Goal: Information Seeking & Learning: Compare options

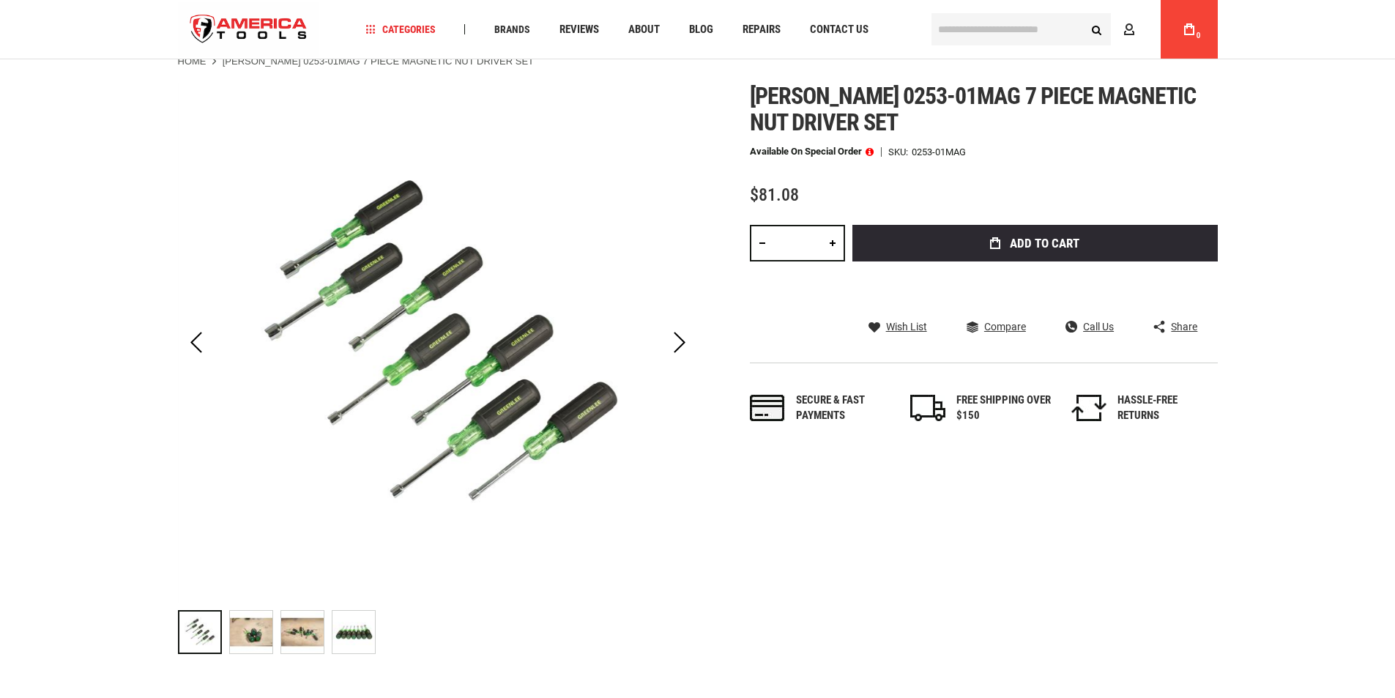
scroll to position [73, 0]
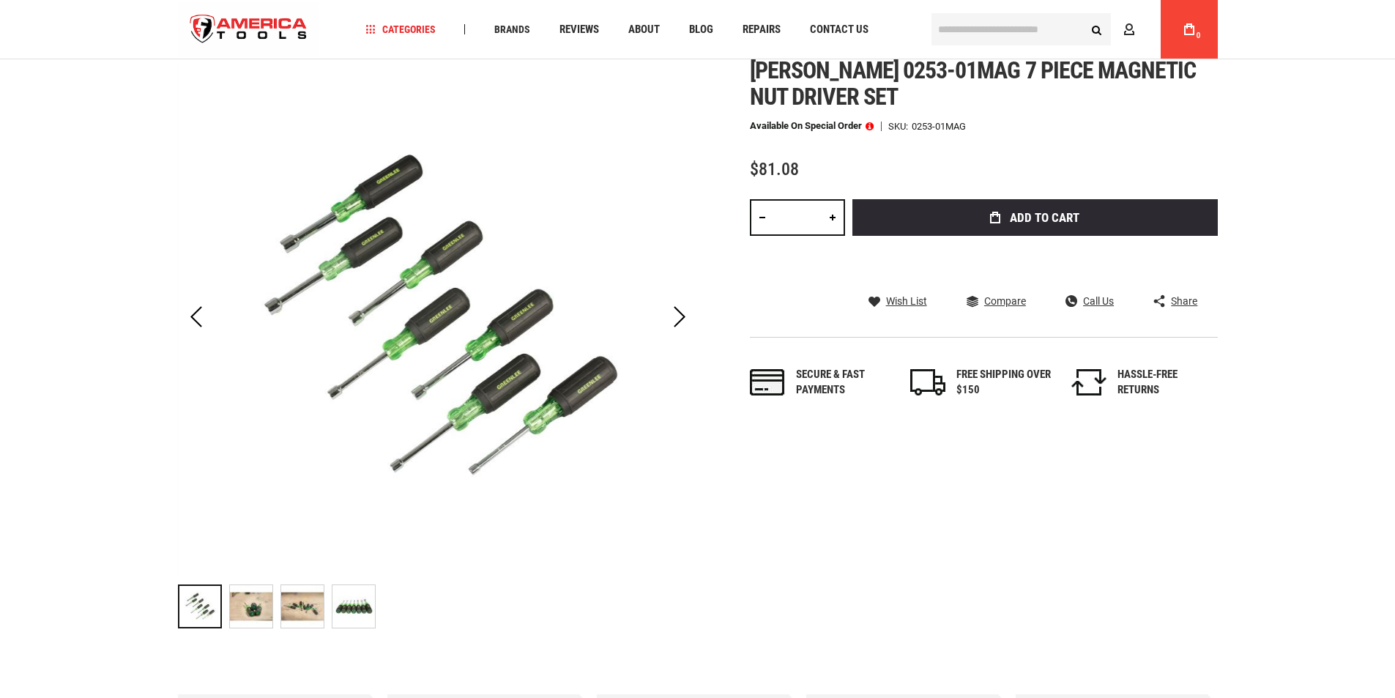
click at [256, 598] on img "GREENLEE 0253-01MAG 7 PIECE MAGNETIC NUT DRIVER SET" at bounding box center [251, 606] width 42 height 42
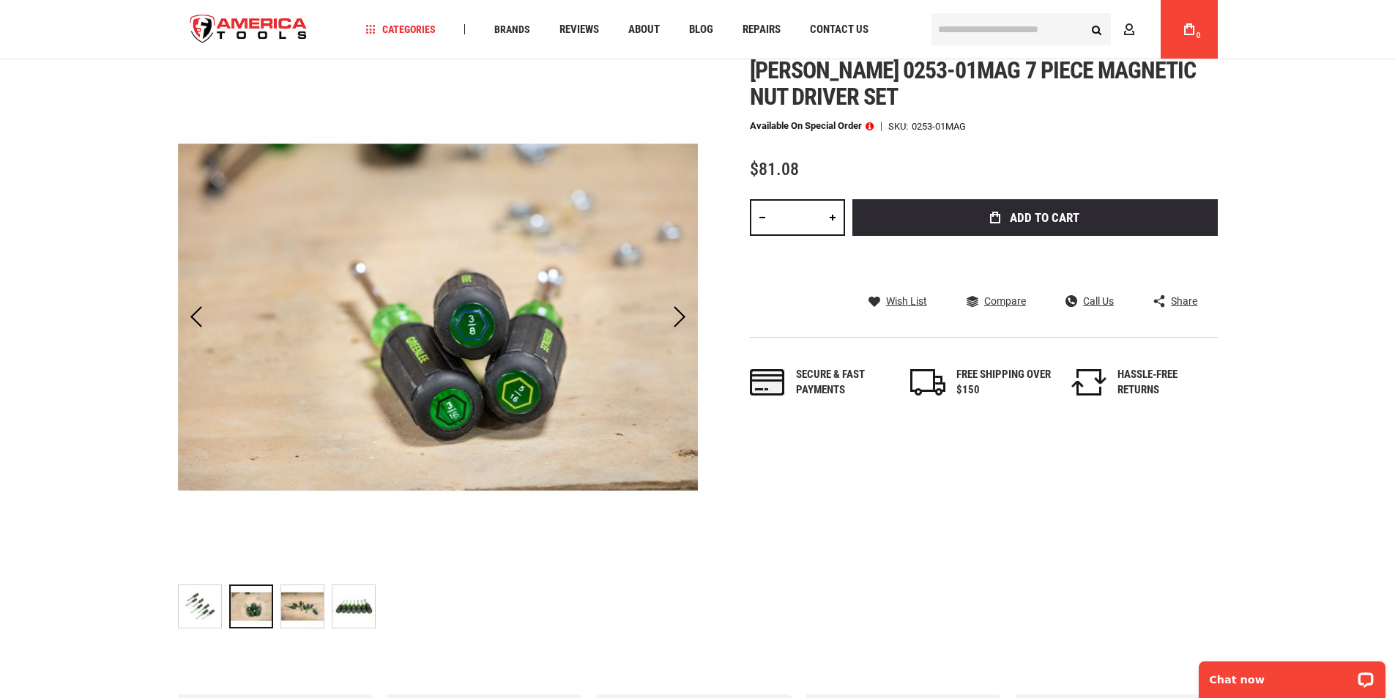
scroll to position [0, 0]
click at [316, 599] on img "GREENLEE 0253-01MAG 7 PIECE MAGNETIC NUT DRIVER SET" at bounding box center [302, 606] width 42 height 42
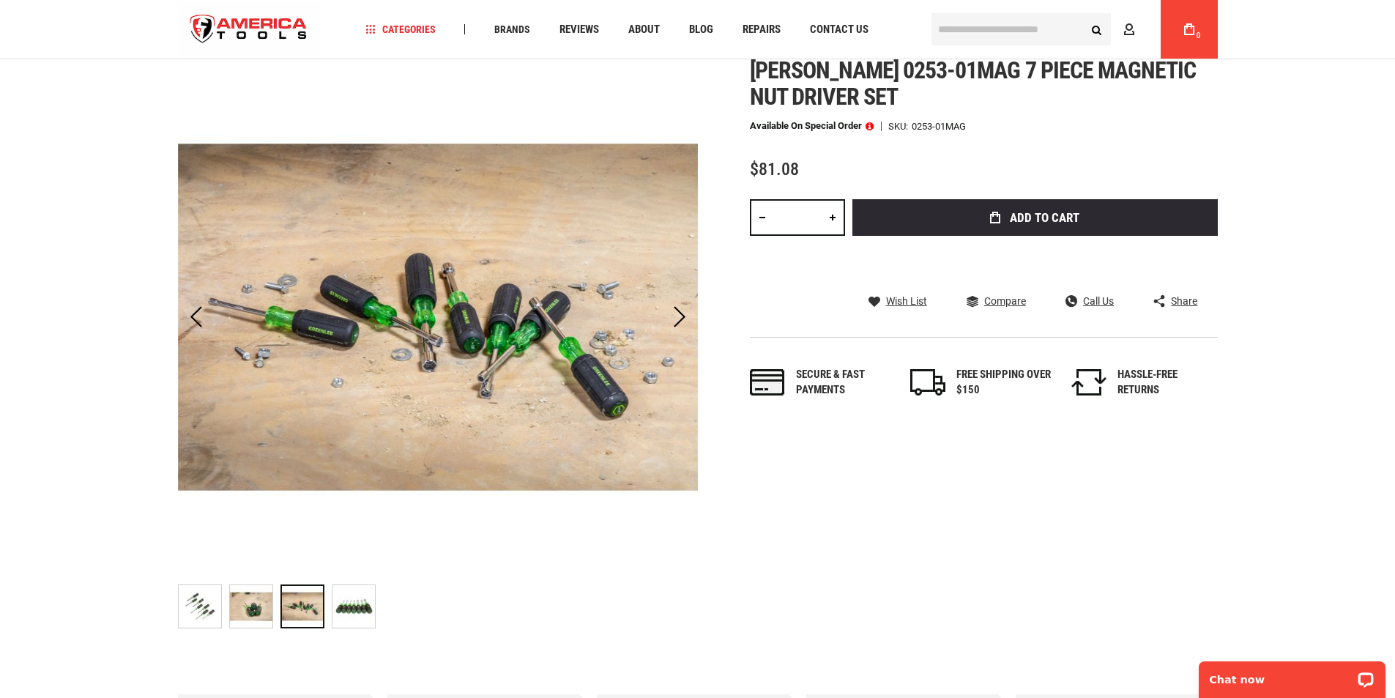
click at [350, 596] on img "GREENLEE 0253-01MAG 7 PIECE MAGNETIC NUT DRIVER SET" at bounding box center [354, 606] width 42 height 42
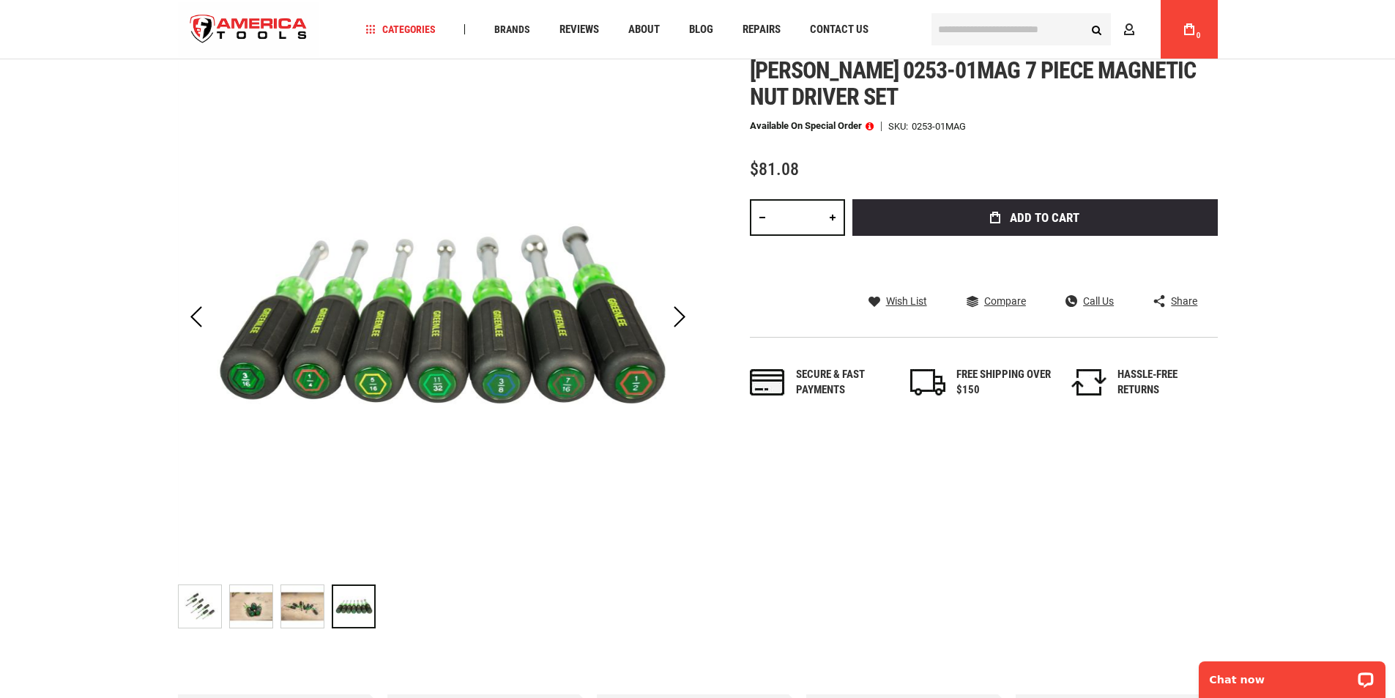
click at [317, 608] on img "GREENLEE 0253-01MAG 7 PIECE MAGNETIC NUT DRIVER SET" at bounding box center [302, 606] width 42 height 42
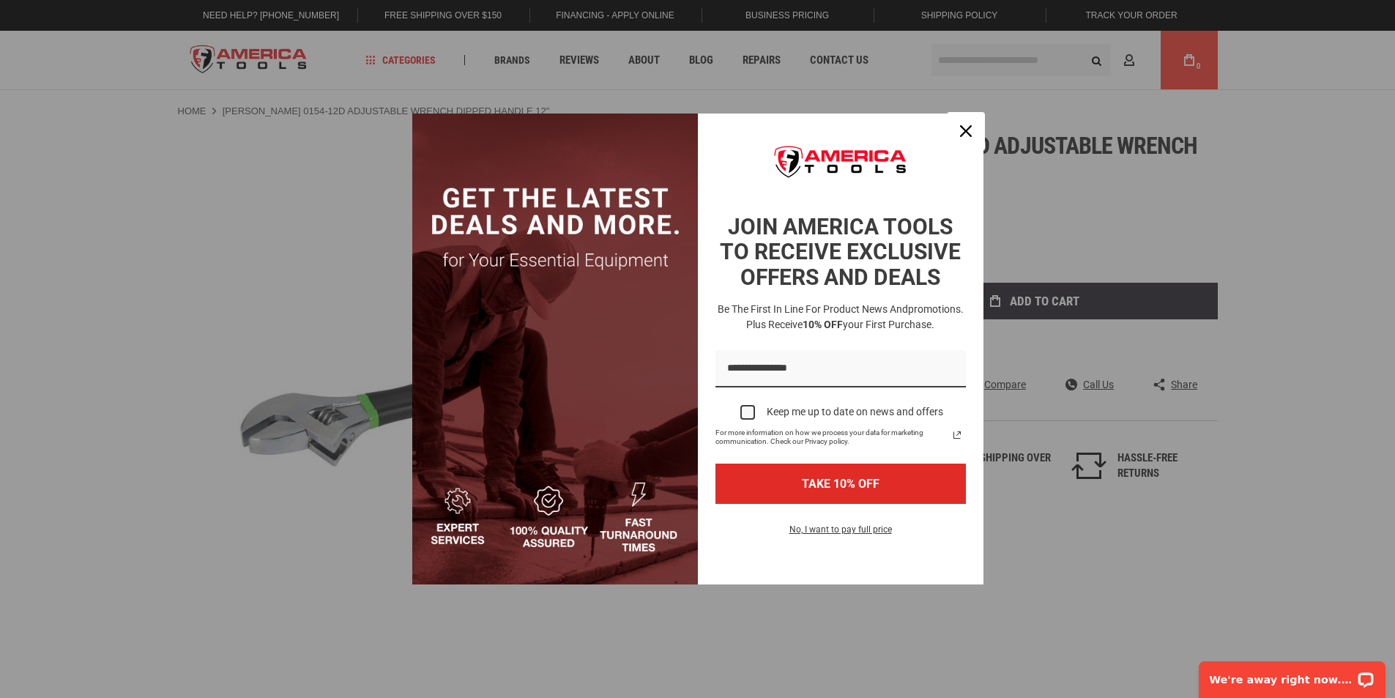
click at [965, 123] on div "Close" at bounding box center [965, 130] width 23 height 23
